Goal: Task Accomplishment & Management: Complete application form

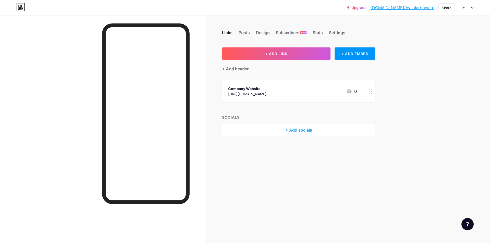
click at [471, 8] on icon at bounding box center [472, 8] width 3 height 2
click at [425, 71] on li "Logout" at bounding box center [441, 72] width 63 height 14
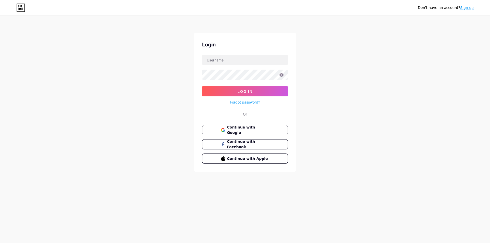
click at [469, 7] on link "Sign up" at bounding box center [467, 8] width 14 height 4
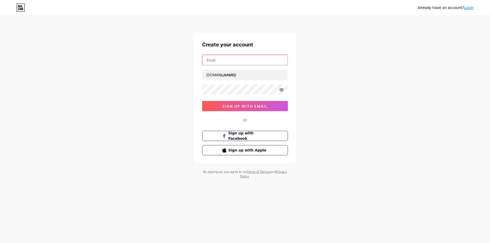
click at [234, 64] on input "text" at bounding box center [244, 60] width 85 height 10
paste input "[EMAIL_ADDRESS][DOMAIN_NAME]"
type input "[EMAIL_ADDRESS][DOMAIN_NAME]"
click at [243, 76] on input "text" at bounding box center [244, 75] width 85 height 10
paste input "schneidertreecare"
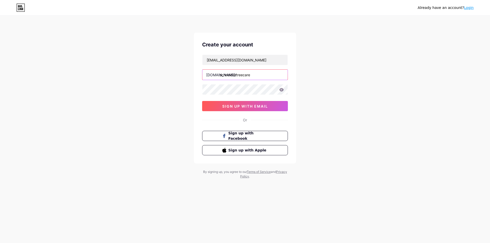
type input "schneidertreecare"
click at [252, 104] on span "sign up with email" at bounding box center [245, 106] width 46 height 4
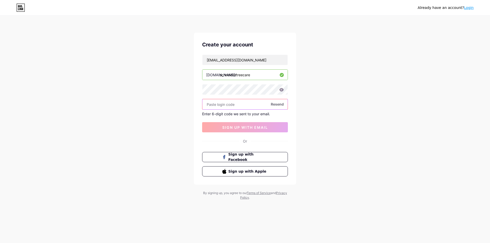
paste input "968530"
type input "968530"
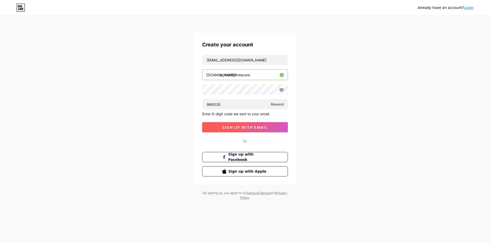
click at [251, 126] on span "sign up with email" at bounding box center [245, 127] width 46 height 4
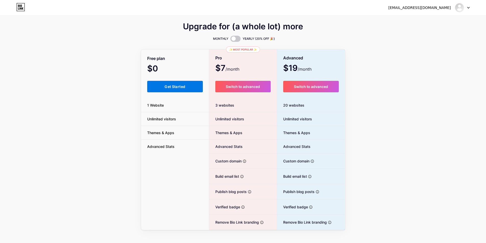
click at [178, 90] on button "Get Started" at bounding box center [175, 86] width 56 height 11
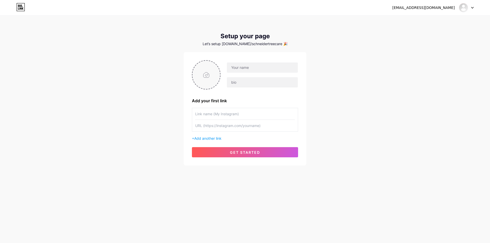
click at [200, 79] on input "file" at bounding box center [206, 75] width 28 height 28
type input "C:\fakepath\[PERSON_NAME]-tree-care-logo-square.png"
click at [240, 70] on input "text" at bounding box center [262, 67] width 71 height 10
paste input "[PERSON_NAME] Tree Care"
type input "[PERSON_NAME] Tree Care"
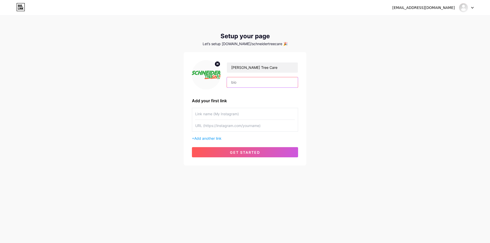
click at [252, 82] on input "text" at bounding box center [262, 82] width 71 height 10
paste input "Cultivating a Green Oasis with Tree Service in [GEOGRAPHIC_DATA], [GEOGRAPHIC_D…"
paste input "Contact Us: Phone : [PHONE_NUMBER] Address: [STREET_ADDRESS][PERSON_NAME] Compa…"
type input "Cultivating a Green Oasis with Tree Service in [GEOGRAPHIC_DATA], [GEOGRAPHIC_D…"
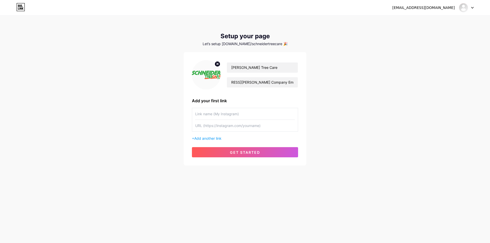
click at [225, 112] on input "text" at bounding box center [244, 113] width 99 height 11
click at [236, 124] on input "text" at bounding box center [244, 125] width 99 height 11
paste input "[URL][DOMAIN_NAME]"
type input "[URL][DOMAIN_NAME]"
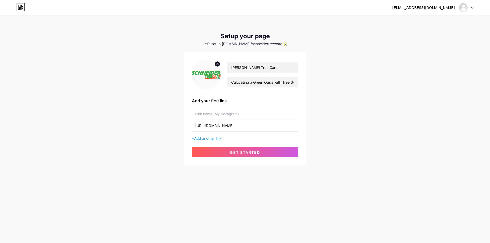
click at [235, 115] on input "text" at bounding box center [244, 113] width 99 height 11
drag, startPoint x: 215, startPoint y: 113, endPoint x: 212, endPoint y: 113, distance: 2.9
click at [212, 113] on input "Company website" at bounding box center [244, 113] width 99 height 11
type input "Company Website"
click at [239, 150] on span "get started" at bounding box center [245, 152] width 30 height 4
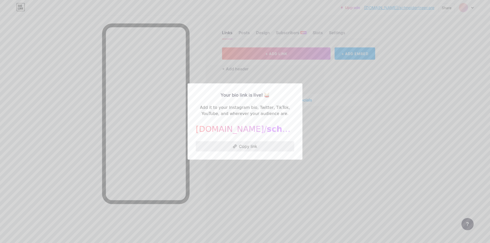
click at [247, 148] on button "Copy link" at bounding box center [245, 146] width 98 height 10
